Goal: Check status

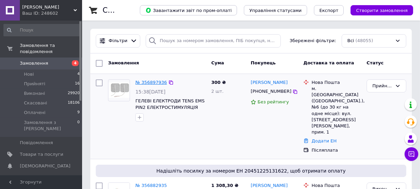
click at [146, 81] on link "№ 356897936" at bounding box center [151, 82] width 31 height 5
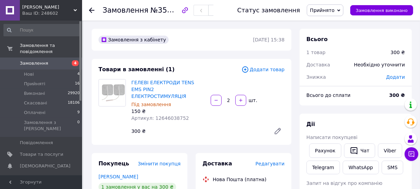
click at [92, 10] on icon at bounding box center [91, 10] width 5 height 5
